Goal: Browse casually: Explore the website without a specific task or goal

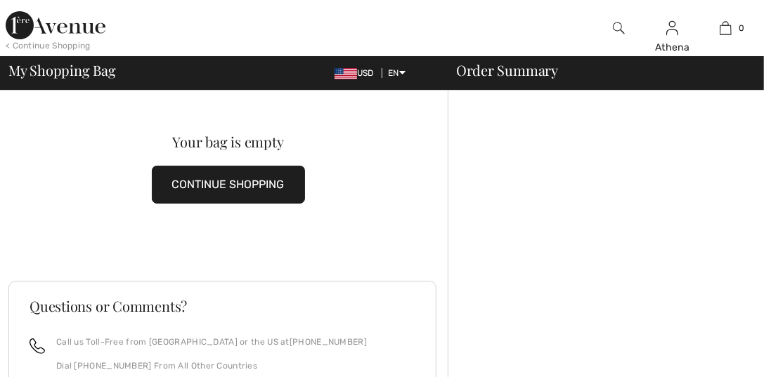
click at [77, 30] on img at bounding box center [56, 25] width 100 height 28
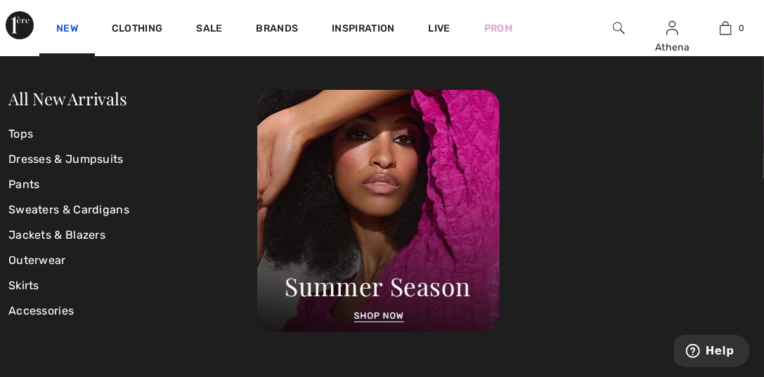
click at [72, 29] on link "New" at bounding box center [67, 29] width 22 height 15
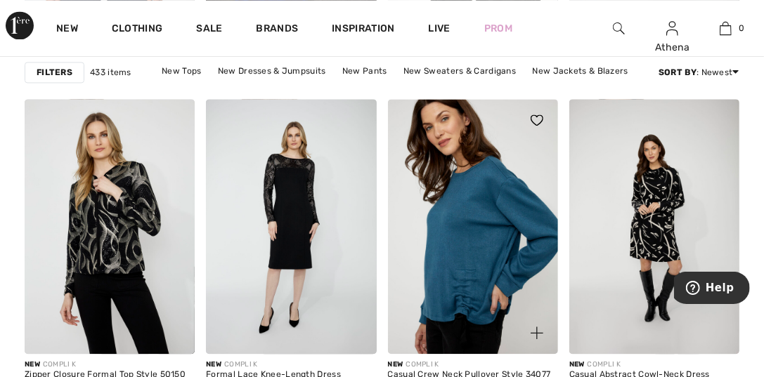
scroll to position [3864, 0]
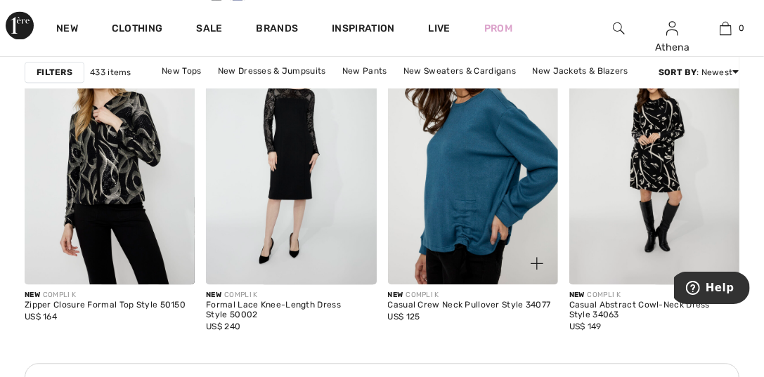
click at [446, 197] on img at bounding box center [473, 157] width 170 height 255
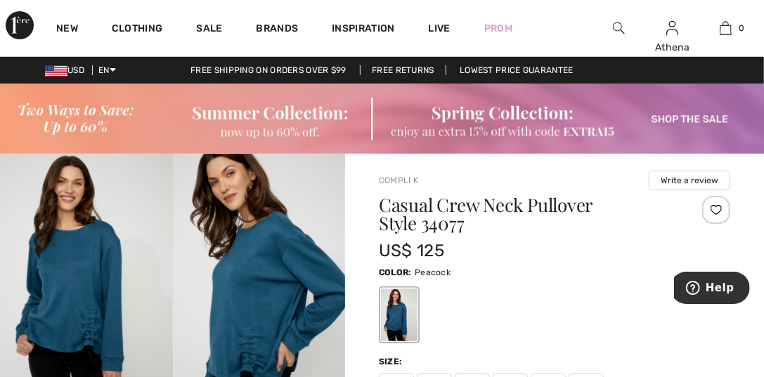
scroll to position [141, 0]
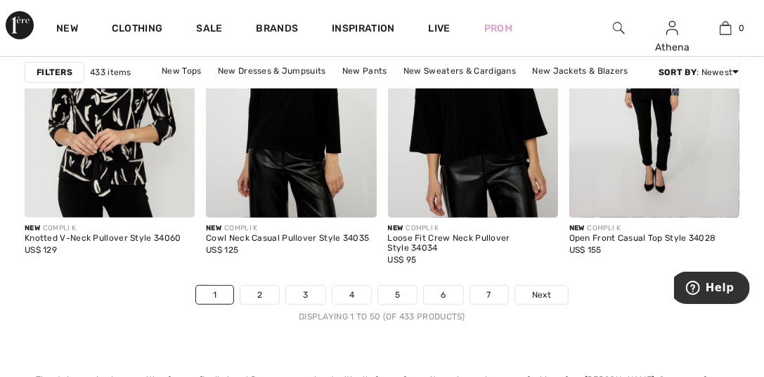
scroll to position [5129, 0]
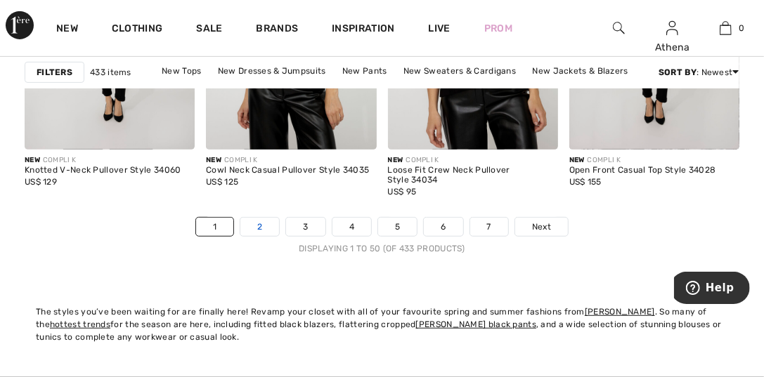
click at [266, 223] on link "2" at bounding box center [259, 227] width 39 height 18
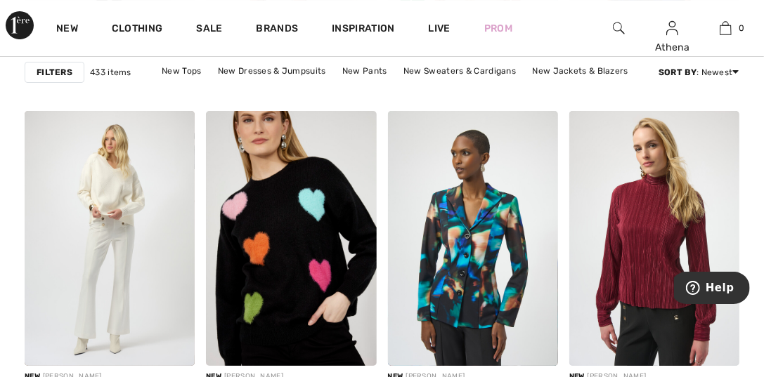
scroll to position [2389, 0]
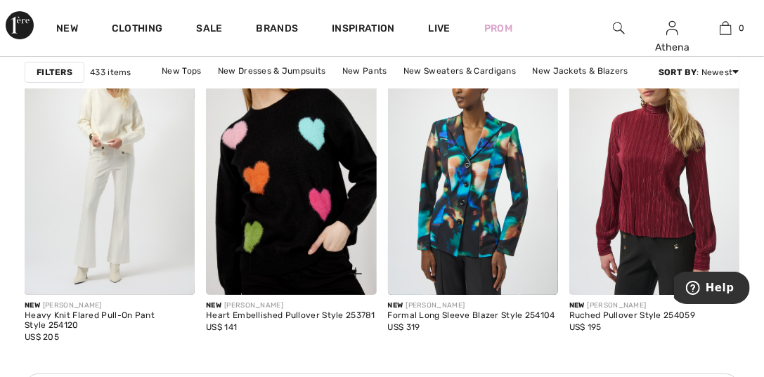
click at [289, 217] on img at bounding box center [291, 167] width 170 height 255
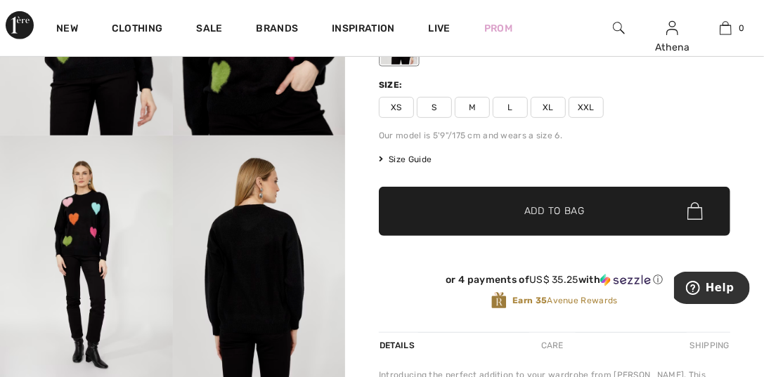
scroll to position [281, 0]
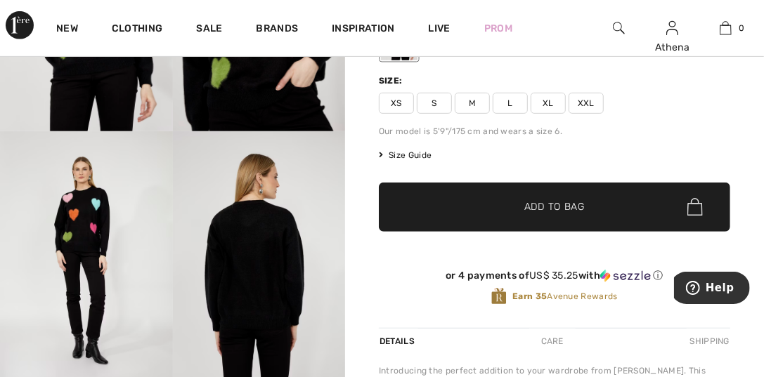
click at [72, 218] on img at bounding box center [86, 260] width 173 height 259
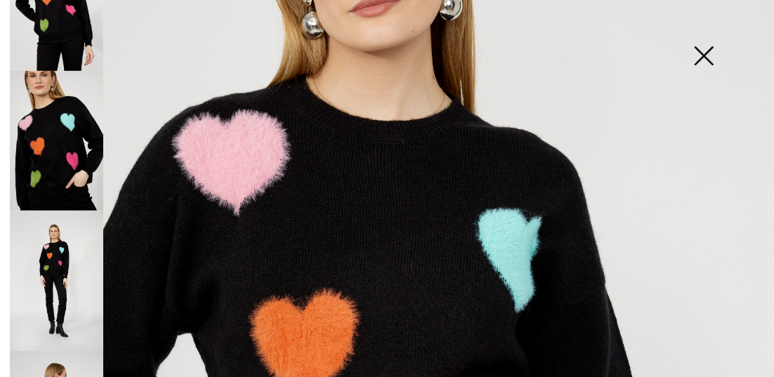
scroll to position [351, 0]
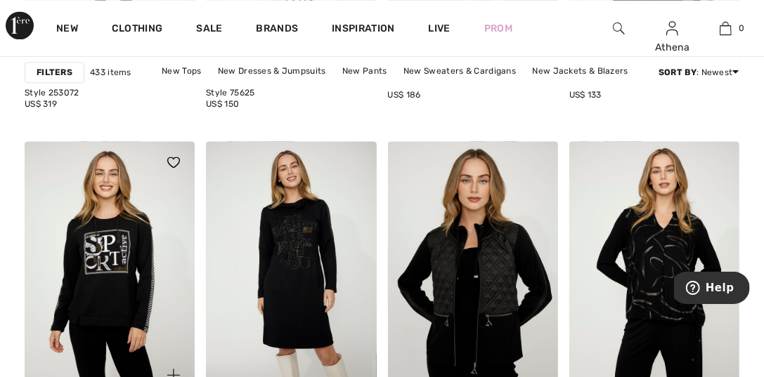
scroll to position [3865, 0]
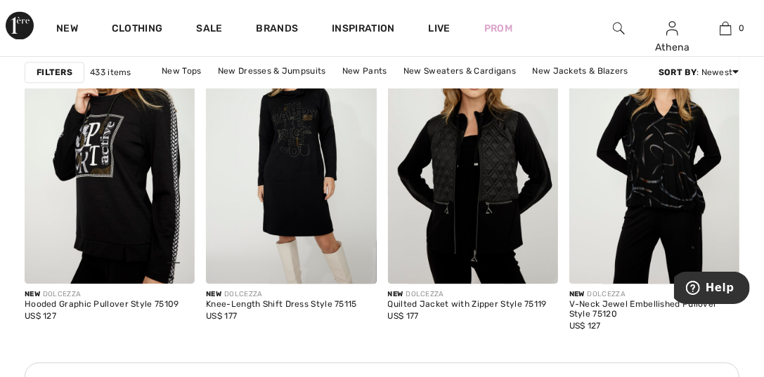
click at [154, 162] on img at bounding box center [110, 156] width 170 height 255
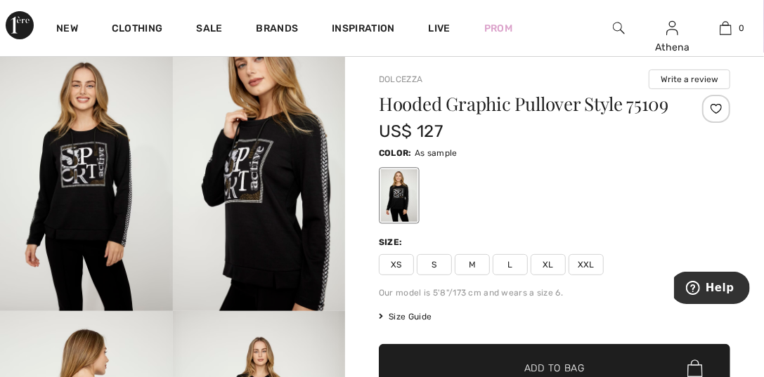
scroll to position [70, 0]
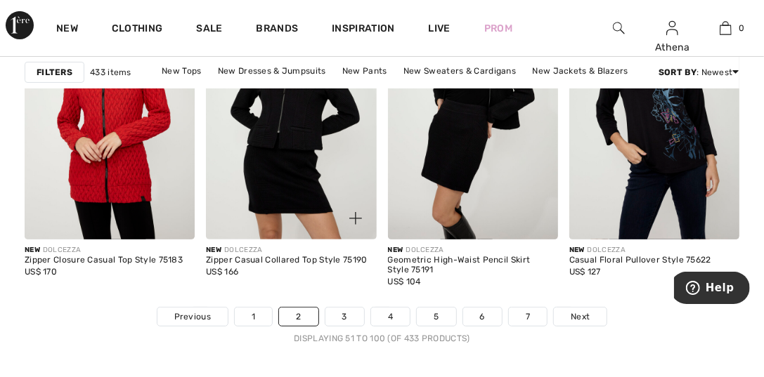
scroll to position [5059, 0]
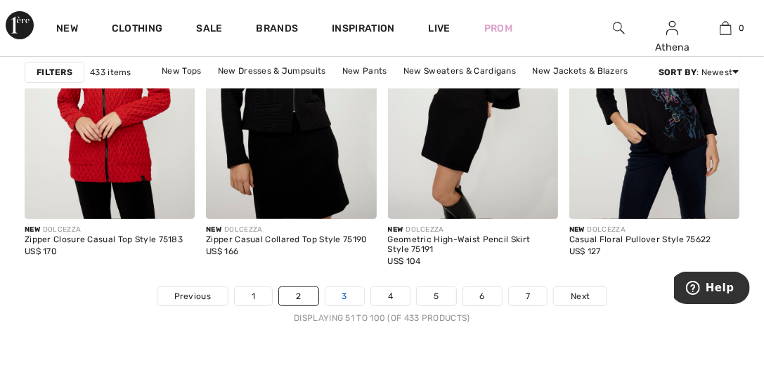
click at [341, 294] on link "3" at bounding box center [344, 296] width 39 height 18
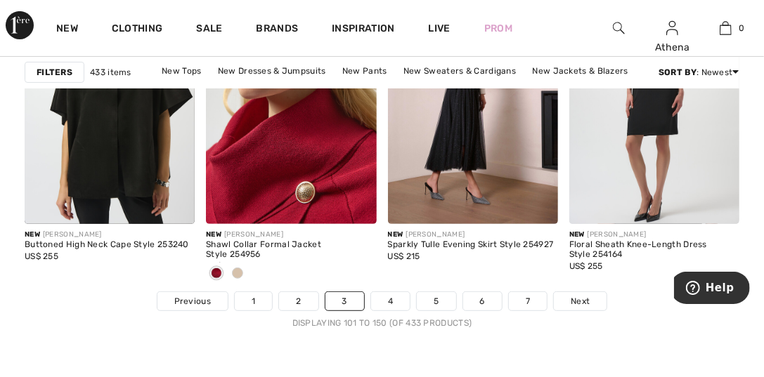
scroll to position [5129, 0]
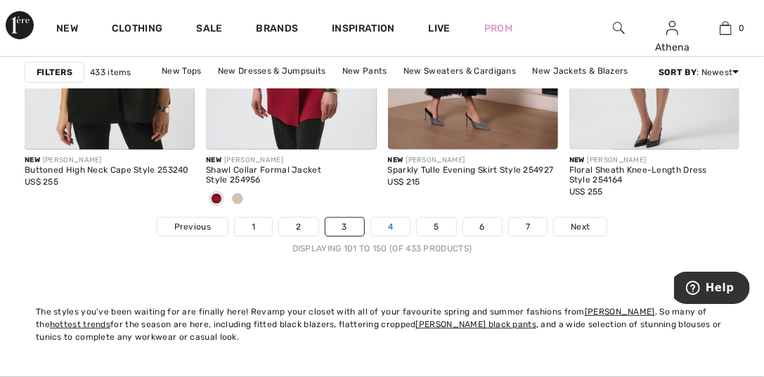
click at [391, 233] on link "4" at bounding box center [390, 227] width 39 height 18
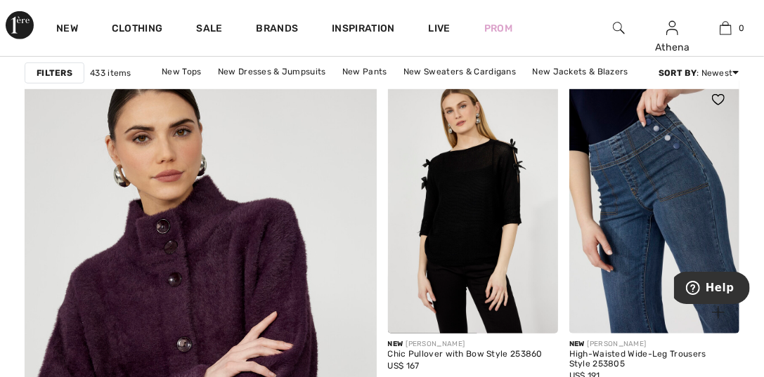
scroll to position [2811, 0]
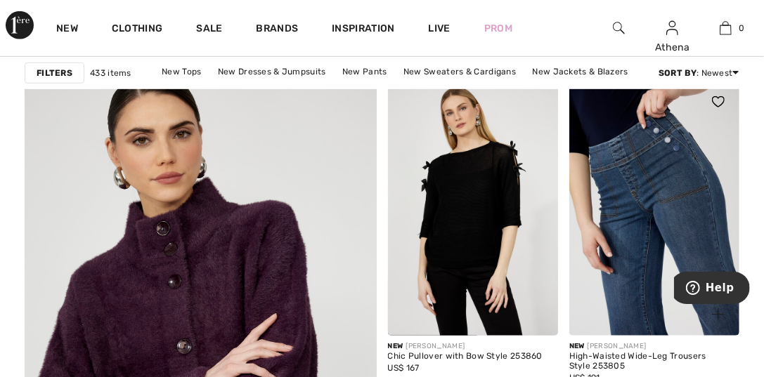
click at [633, 170] on img at bounding box center [654, 208] width 170 height 255
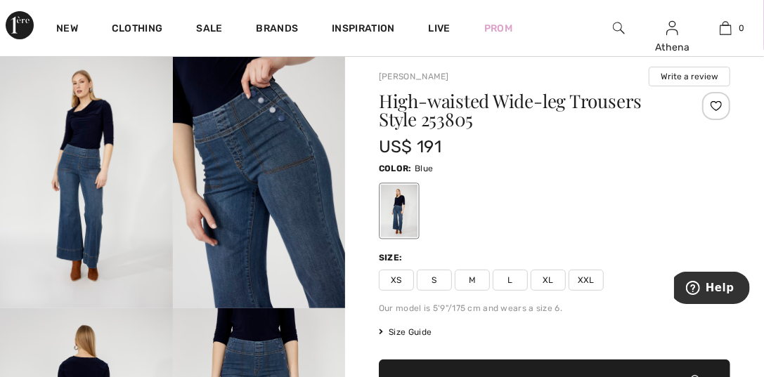
scroll to position [141, 0]
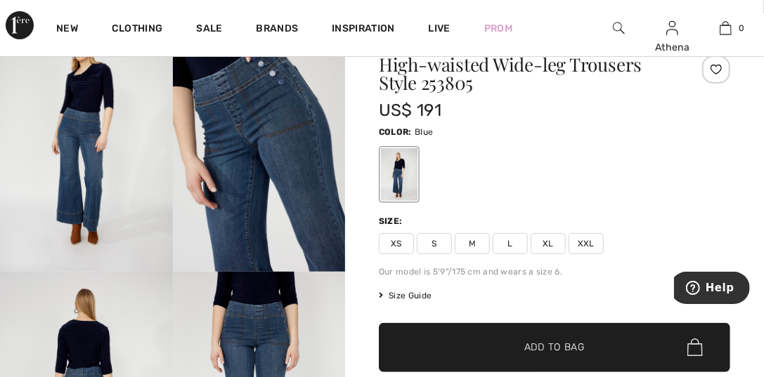
click at [411, 299] on span "Size Guide" at bounding box center [405, 295] width 53 height 13
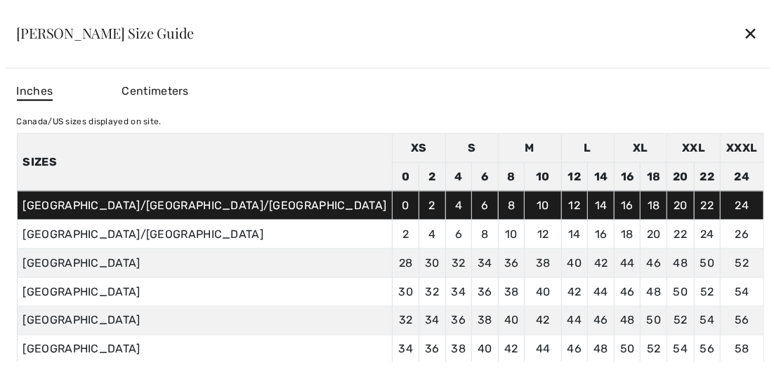
scroll to position [141, 0]
click at [743, 35] on div "✕" at bounding box center [750, 33] width 15 height 30
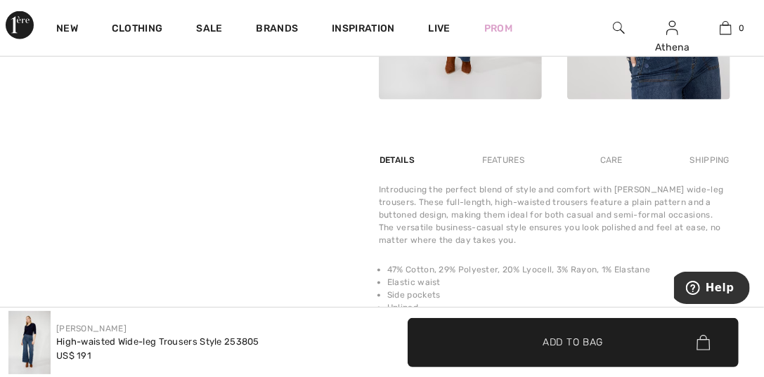
scroll to position [913, 0]
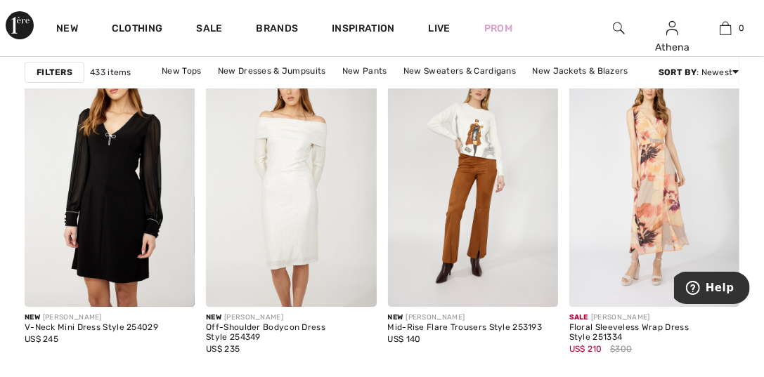
scroll to position [4567, 0]
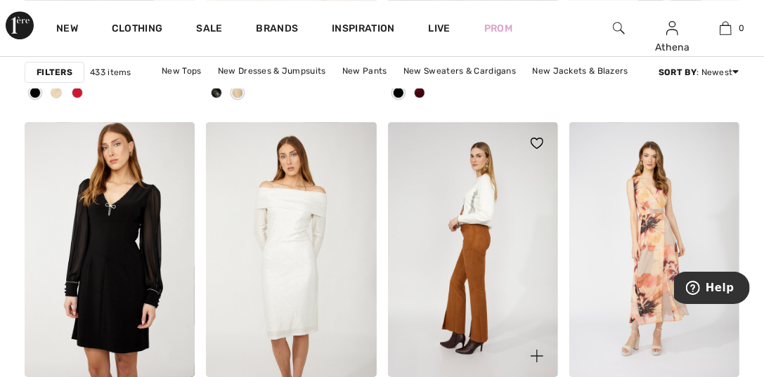
click at [476, 209] on img at bounding box center [473, 249] width 170 height 255
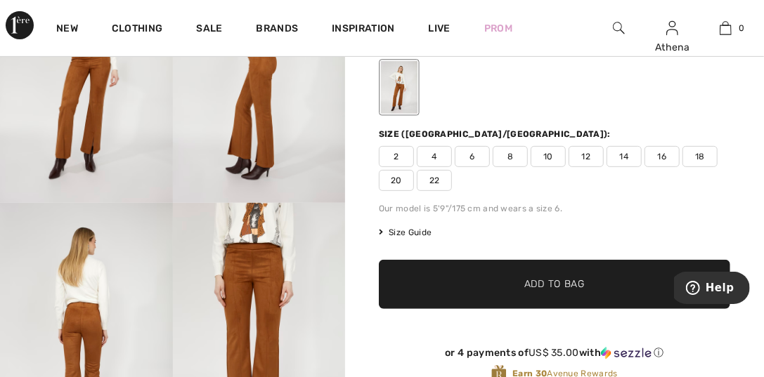
scroll to position [281, 0]
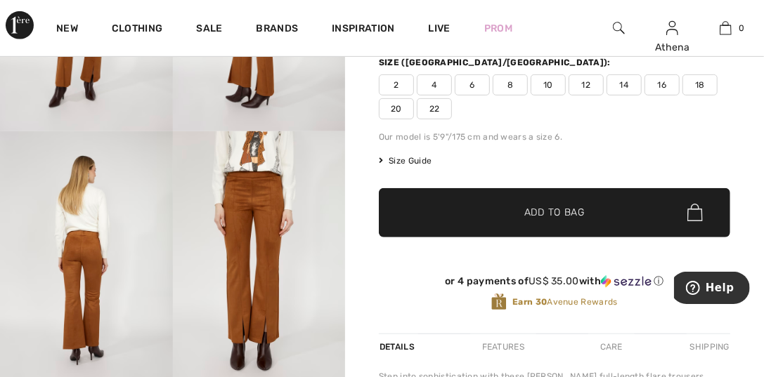
click at [246, 174] on img at bounding box center [259, 260] width 173 height 259
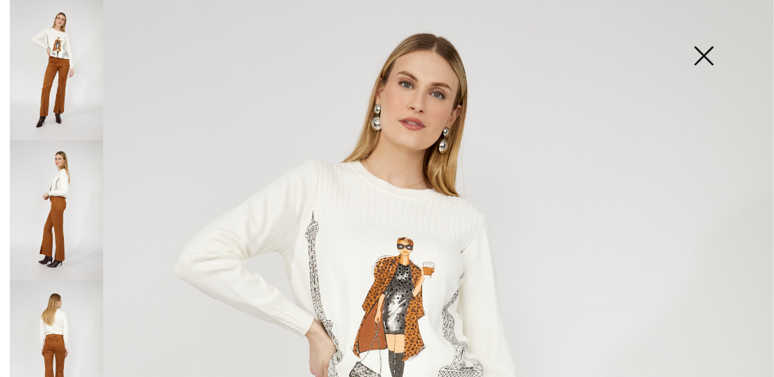
scroll to position [141, 0]
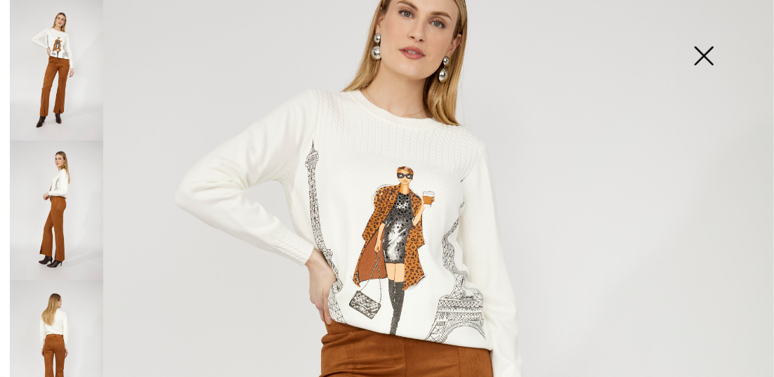
click at [696, 53] on img at bounding box center [704, 57] width 70 height 72
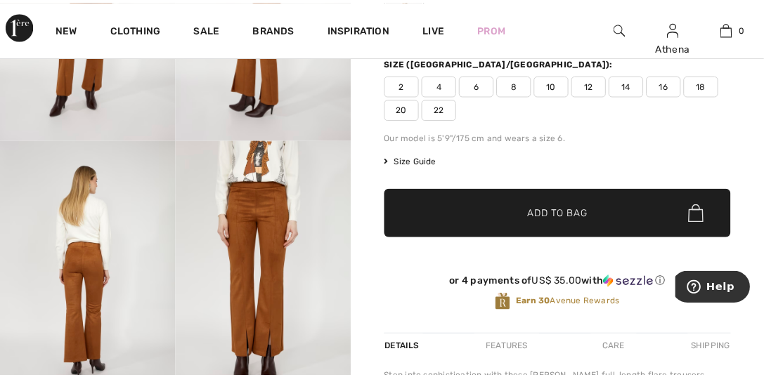
scroll to position [281, 0]
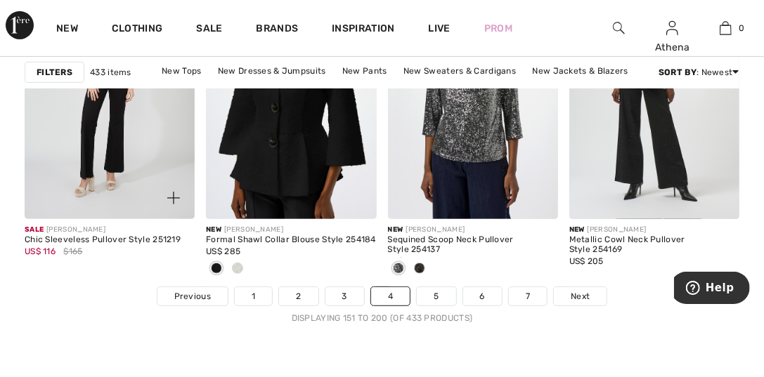
scroll to position [5200, 0]
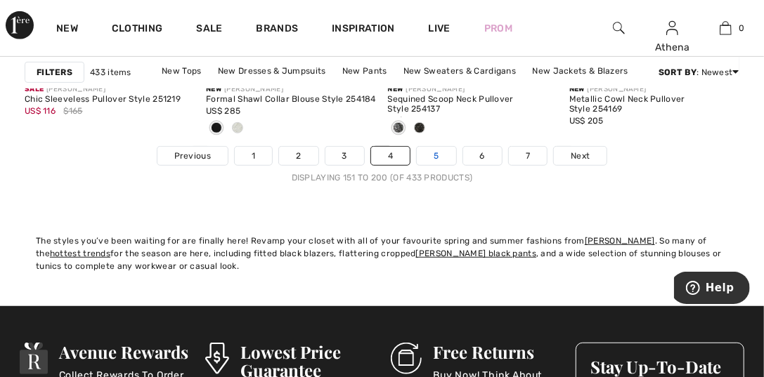
click at [434, 158] on link "5" at bounding box center [436, 156] width 39 height 18
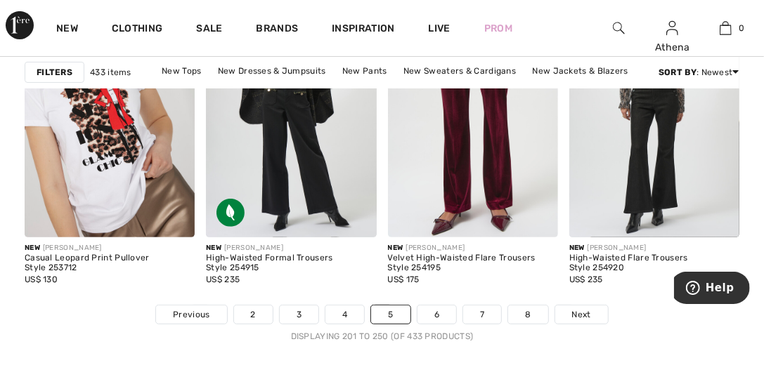
scroll to position [5200, 0]
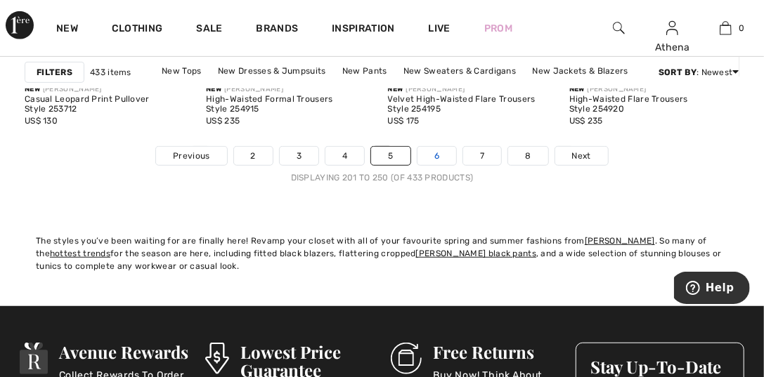
click at [445, 154] on link "6" at bounding box center [436, 156] width 39 height 18
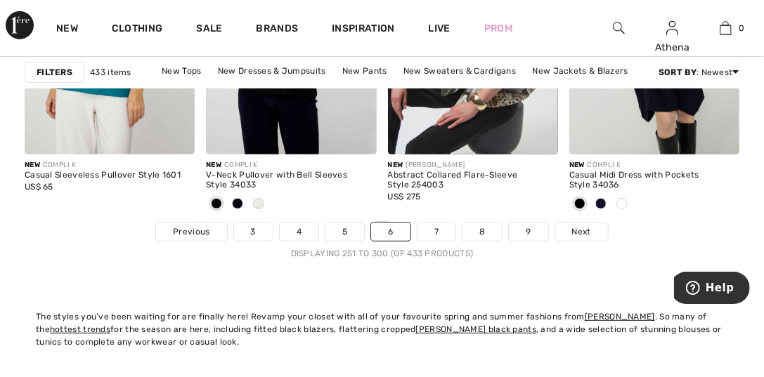
scroll to position [5129, 0]
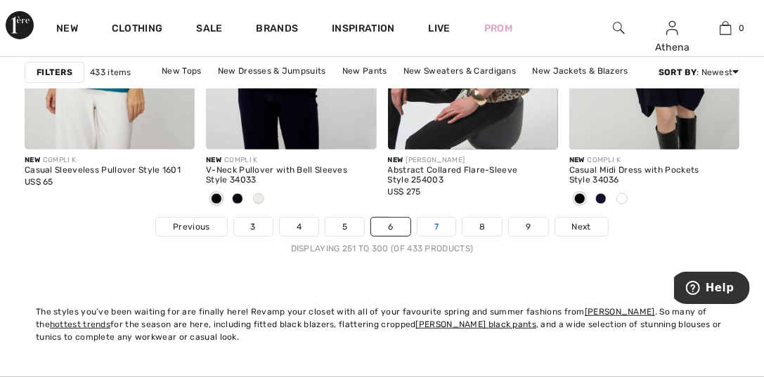
click at [441, 231] on link "7" at bounding box center [436, 227] width 38 height 18
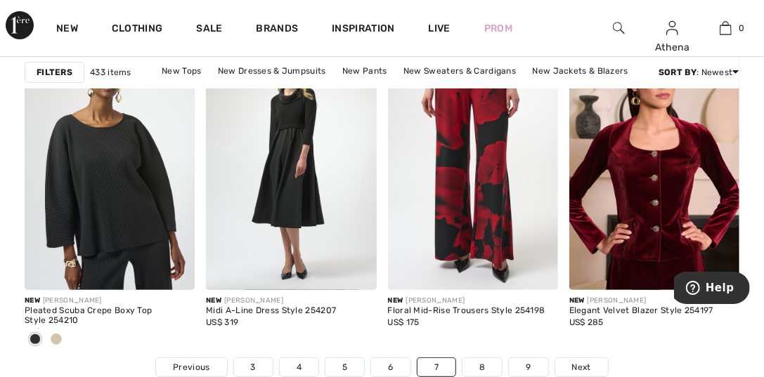
scroll to position [5059, 0]
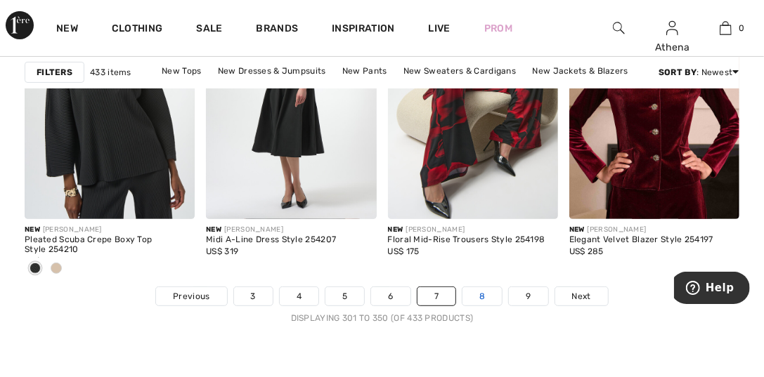
click at [486, 300] on link "8" at bounding box center [481, 296] width 39 height 18
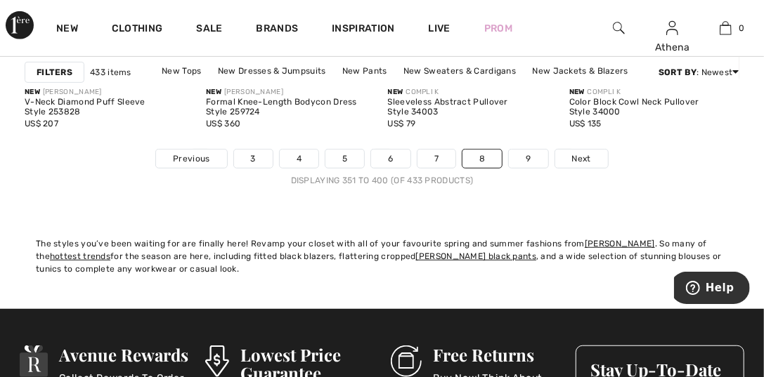
scroll to position [5129, 0]
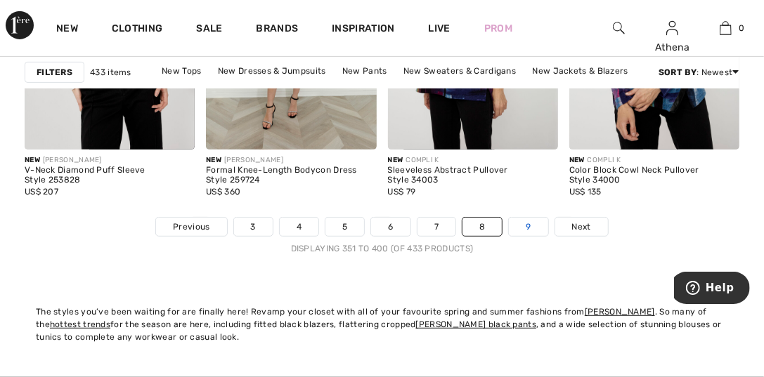
click at [519, 225] on link "9" at bounding box center [528, 227] width 39 height 18
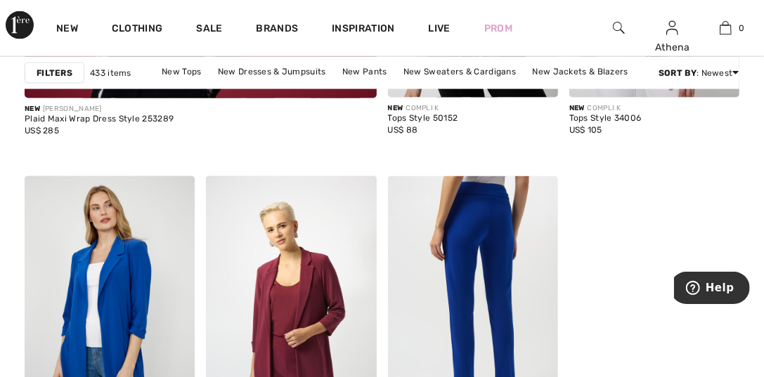
scroll to position [3232, 0]
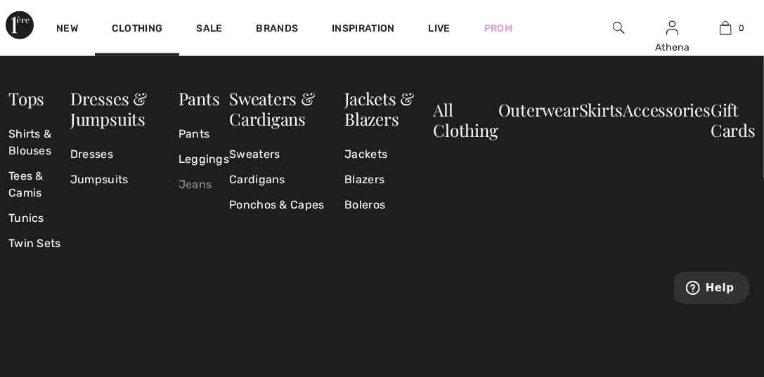
click at [197, 186] on link "Jeans" at bounding box center [203, 184] width 51 height 25
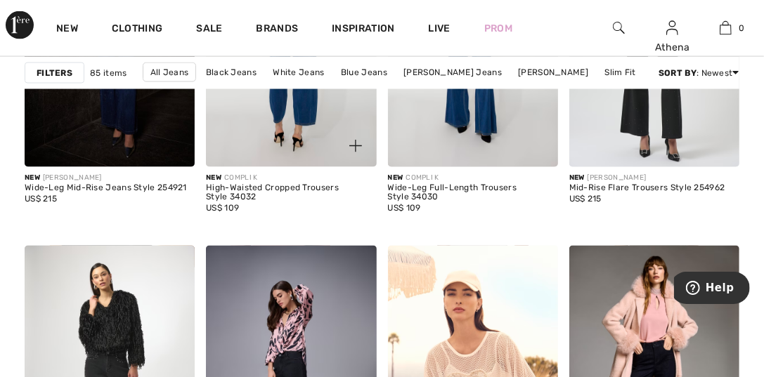
scroll to position [1053, 0]
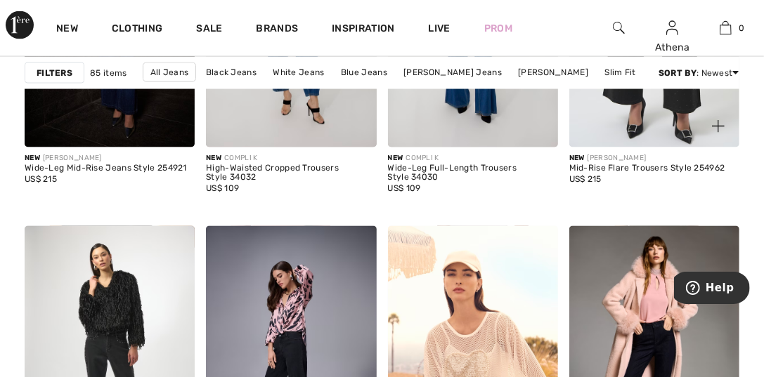
click at [675, 121] on img at bounding box center [654, 19] width 170 height 255
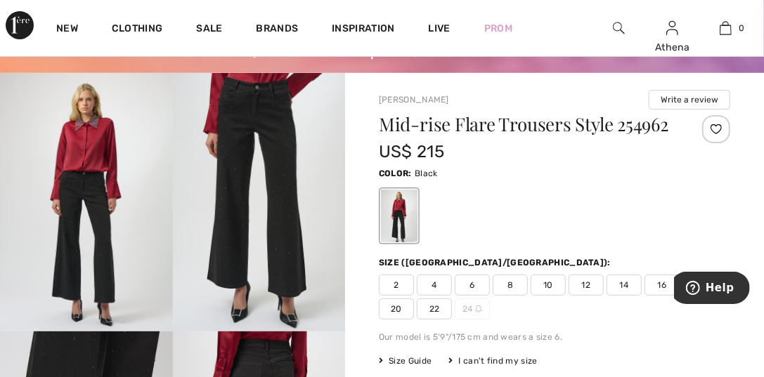
scroll to position [141, 0]
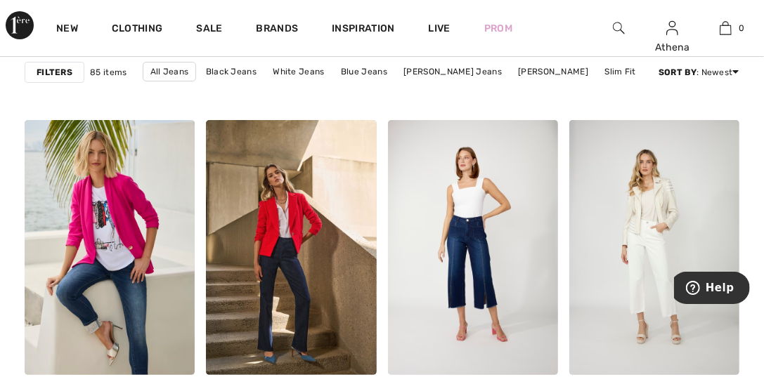
scroll to position [4988, 0]
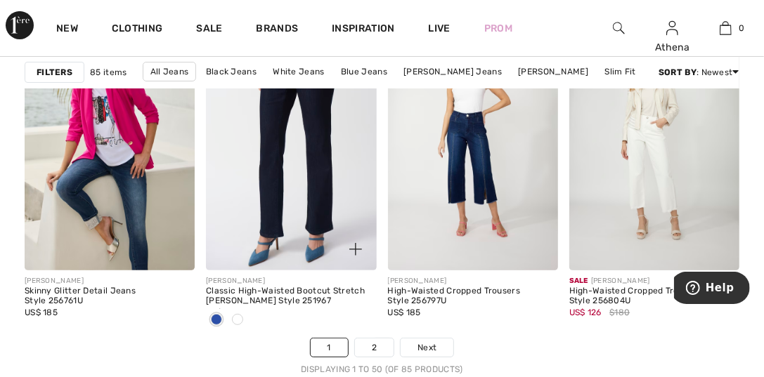
click at [298, 196] on img at bounding box center [291, 142] width 170 height 255
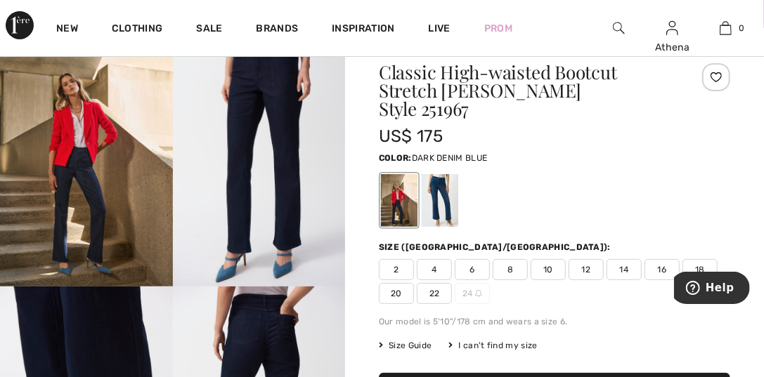
scroll to position [141, 0]
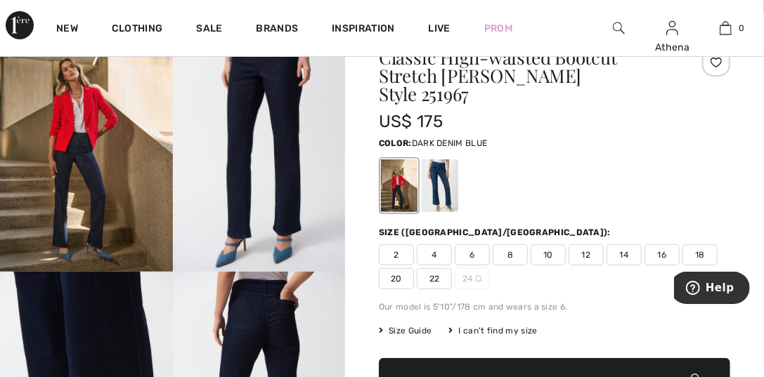
click at [73, 174] on img at bounding box center [86, 142] width 173 height 259
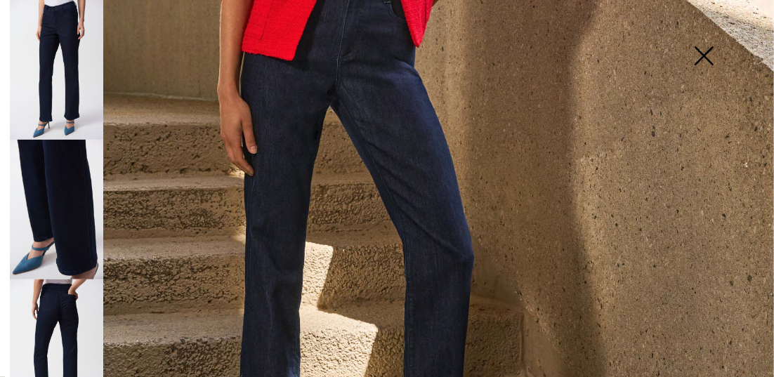
scroll to position [703, 0]
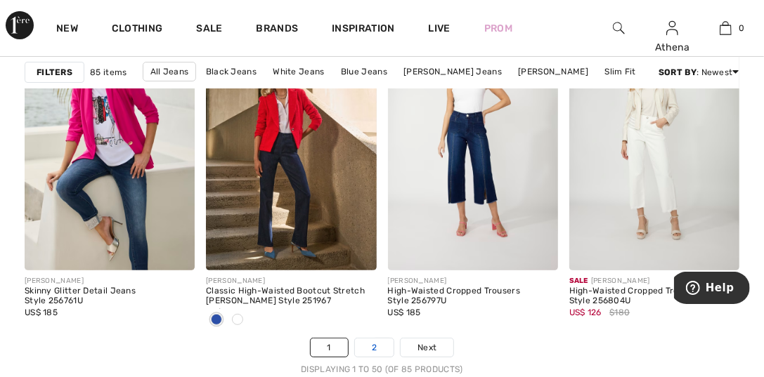
click at [377, 346] on link "2" at bounding box center [374, 348] width 39 height 18
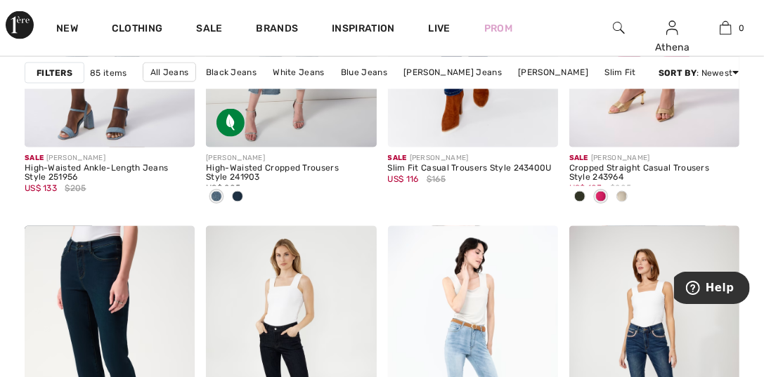
scroll to position [1194, 0]
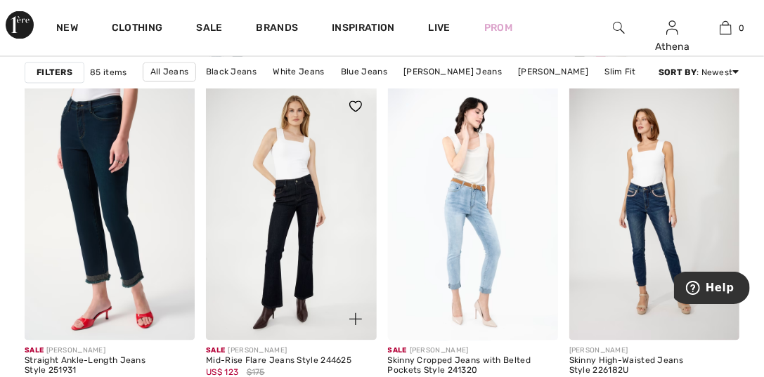
click at [293, 245] on img at bounding box center [291, 213] width 170 height 255
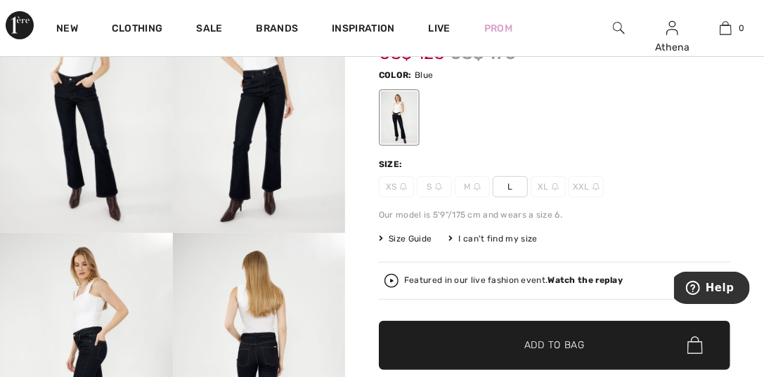
scroll to position [210, 0]
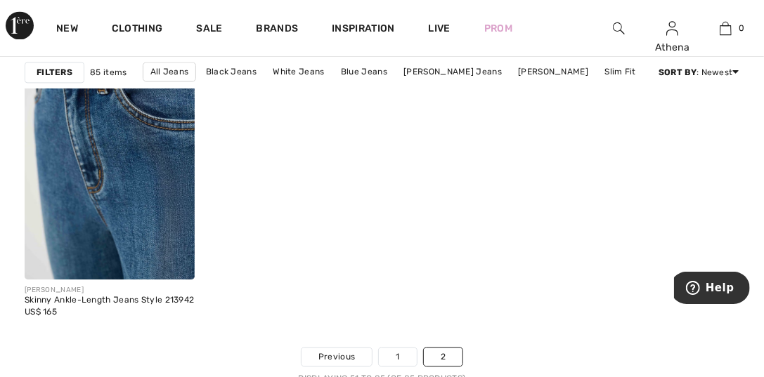
scroll to position [3935, 0]
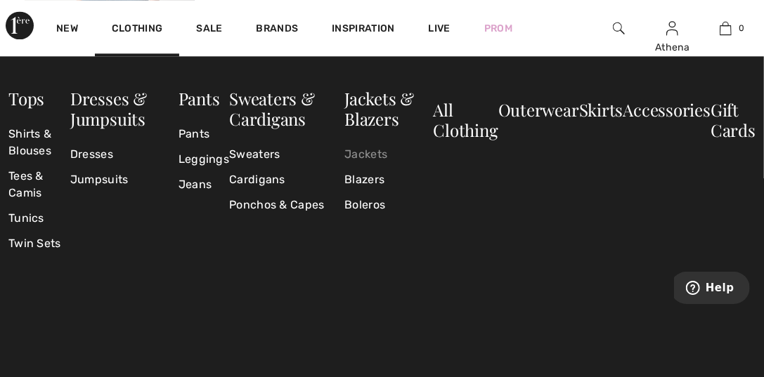
click at [357, 155] on link "Jackets" at bounding box center [388, 154] width 89 height 25
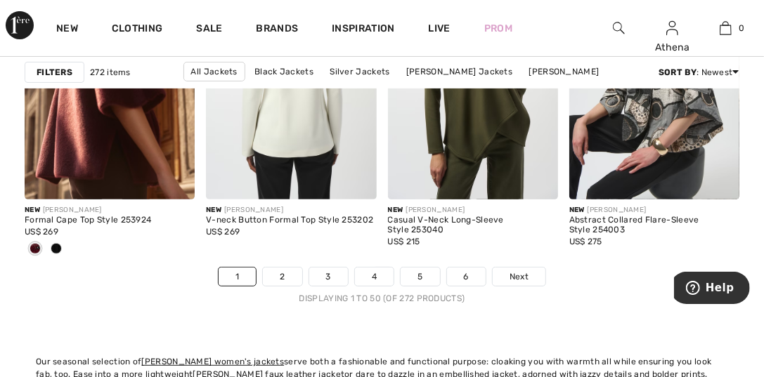
scroll to position [5129, 0]
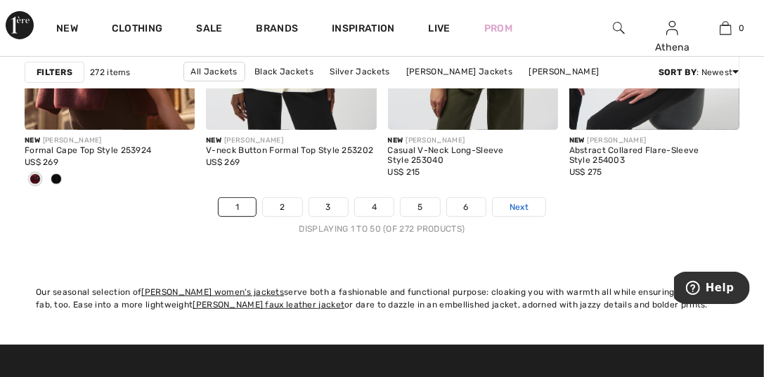
click at [508, 208] on link "Next" at bounding box center [519, 207] width 53 height 18
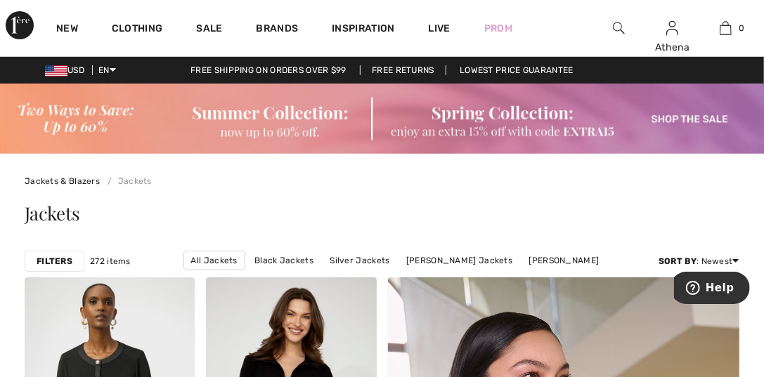
click at [54, 255] on strong "Filters" at bounding box center [55, 261] width 36 height 13
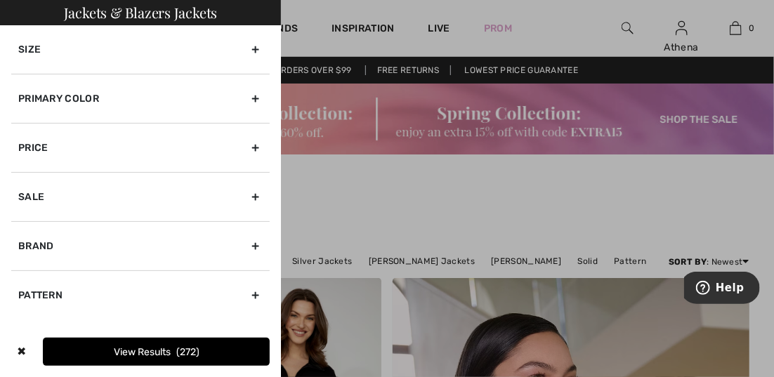
click at [325, 196] on div at bounding box center [387, 188] width 774 height 377
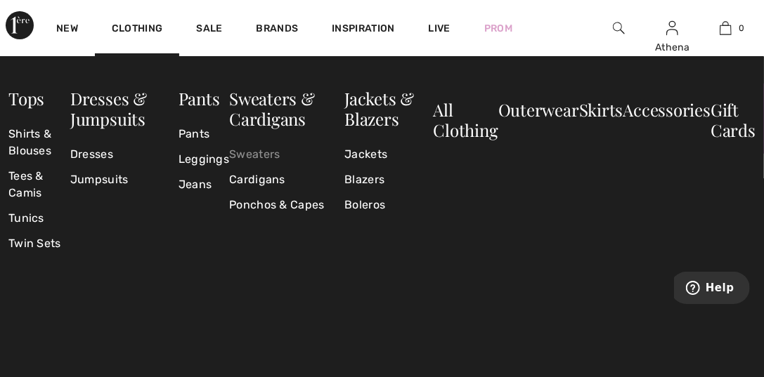
click at [255, 155] on link "Sweaters" at bounding box center [286, 154] width 115 height 25
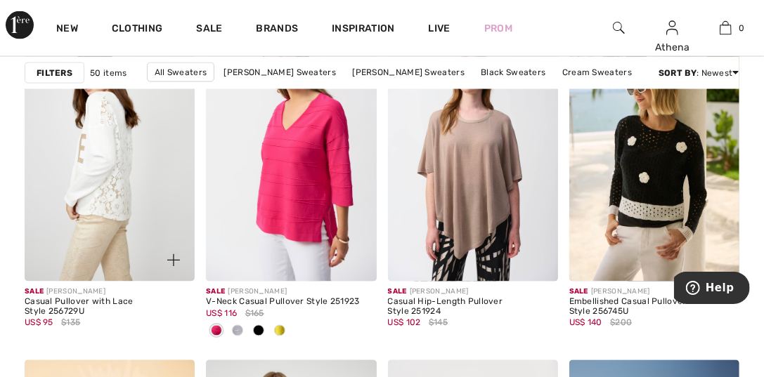
scroll to position [3373, 0]
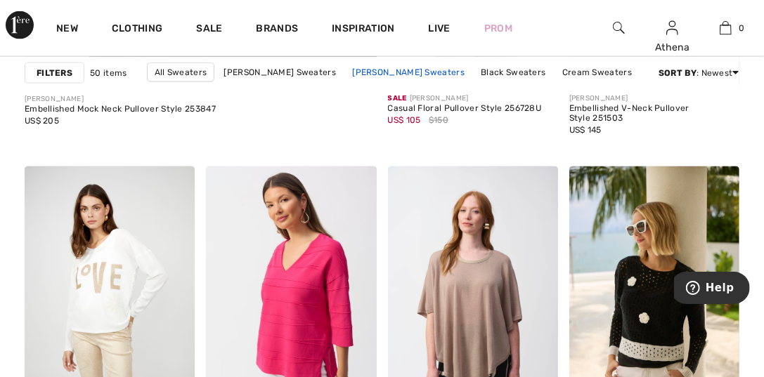
click at [382, 72] on link "Frank Lyman Sweaters" at bounding box center [408, 72] width 126 height 18
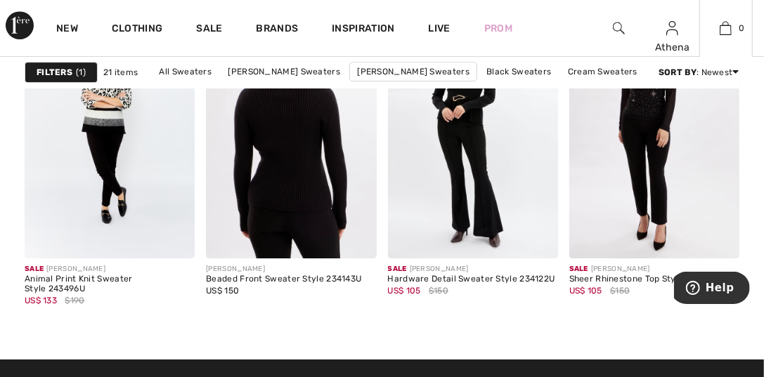
scroll to position [1896, 0]
